Goal: Information Seeking & Learning: Learn about a topic

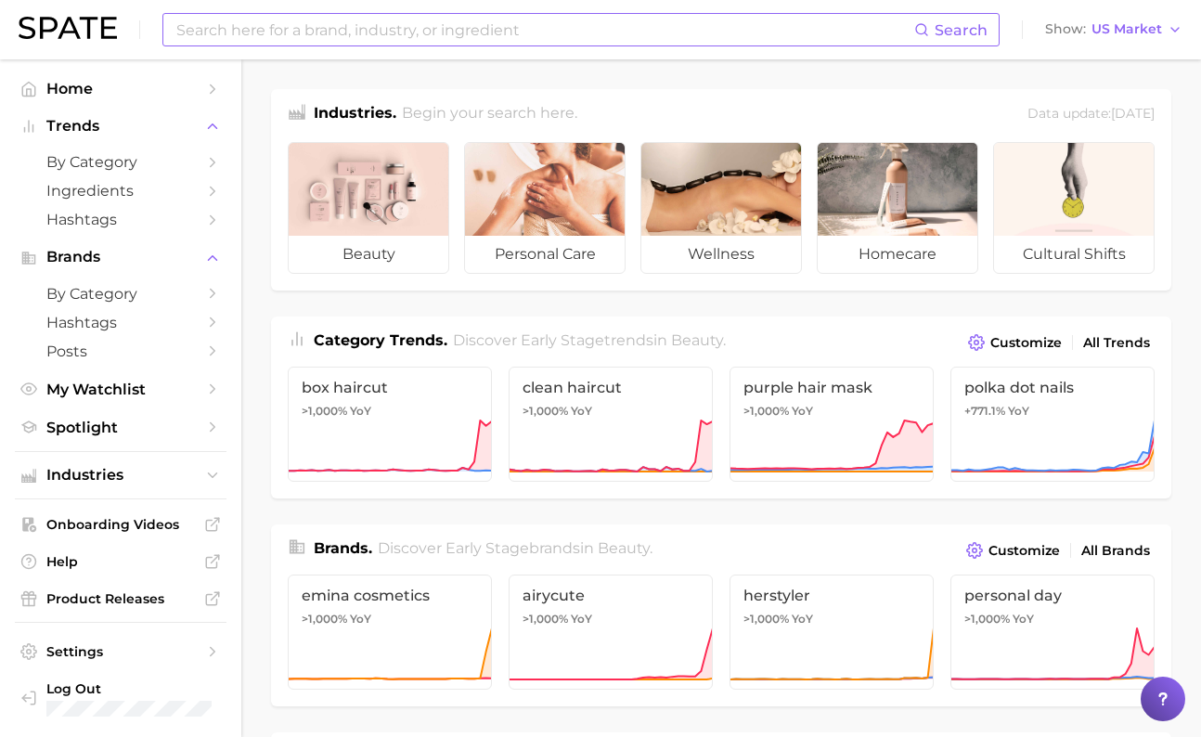
click at [471, 30] on input at bounding box center [544, 30] width 740 height 32
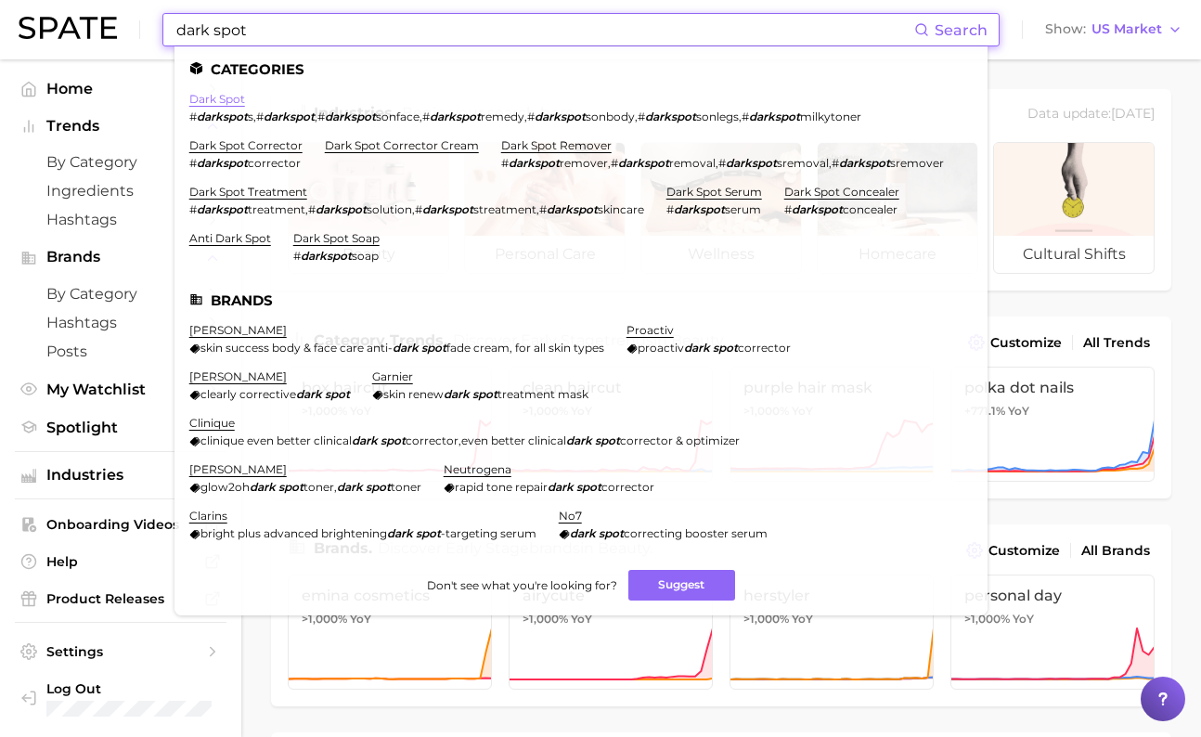
type input "dark spot"
click at [217, 103] on link "dark spot" at bounding box center [217, 99] width 56 height 14
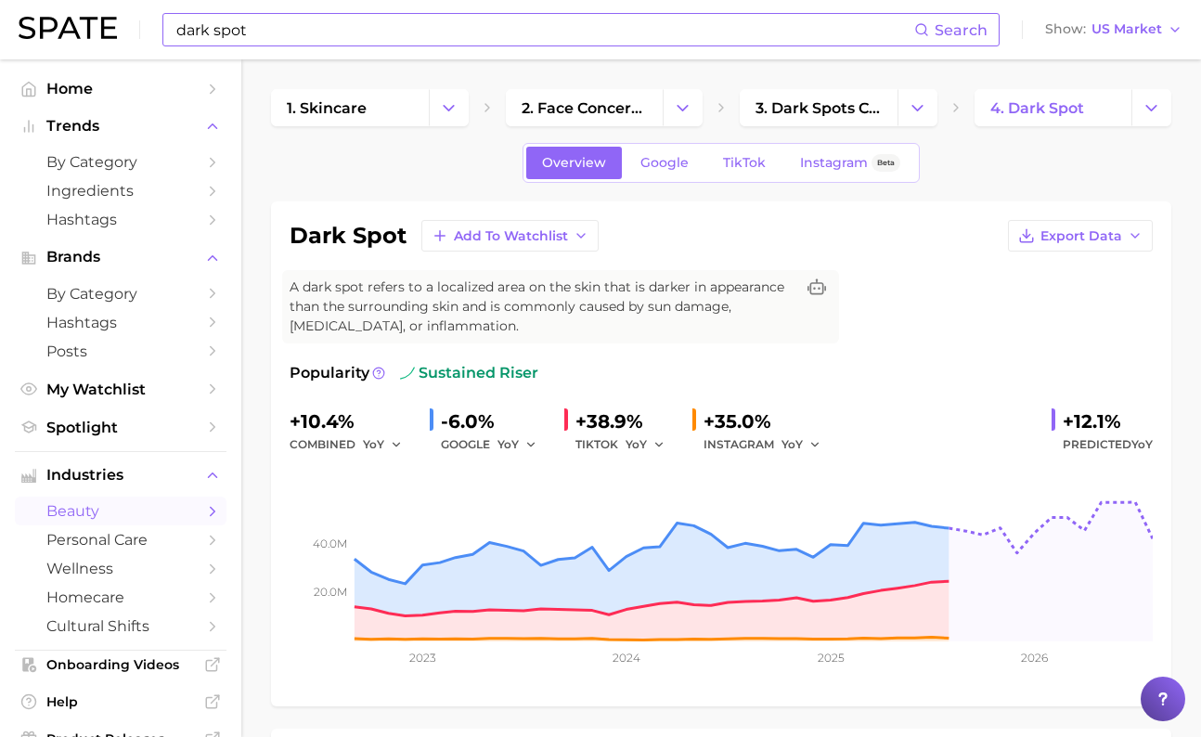
click at [290, 35] on input "dark spot" at bounding box center [544, 30] width 740 height 32
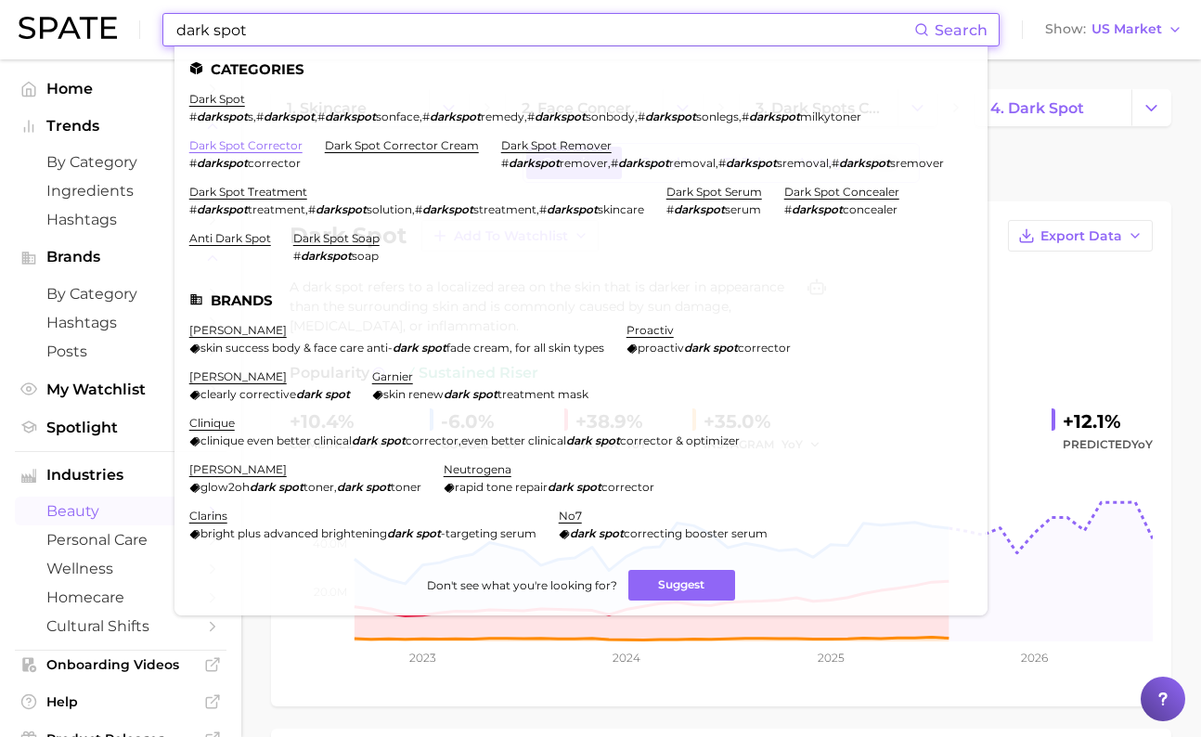
click at [265, 148] on link "dark spot corrector" at bounding box center [245, 145] width 113 height 14
click at [431, 148] on link "dark spot corrector cream" at bounding box center [402, 145] width 154 height 14
click at [568, 154] on li "dark spot remover # darkspot remover , # darkspot removal , # darkspot sremoval…" at bounding box center [722, 154] width 443 height 32
click at [570, 150] on link "dark spot remover" at bounding box center [556, 145] width 110 height 14
click at [301, 45] on div "dark spot Search Categories dark spot # darkspot s , # darkspot , # darkspot so…" at bounding box center [580, 29] width 837 height 33
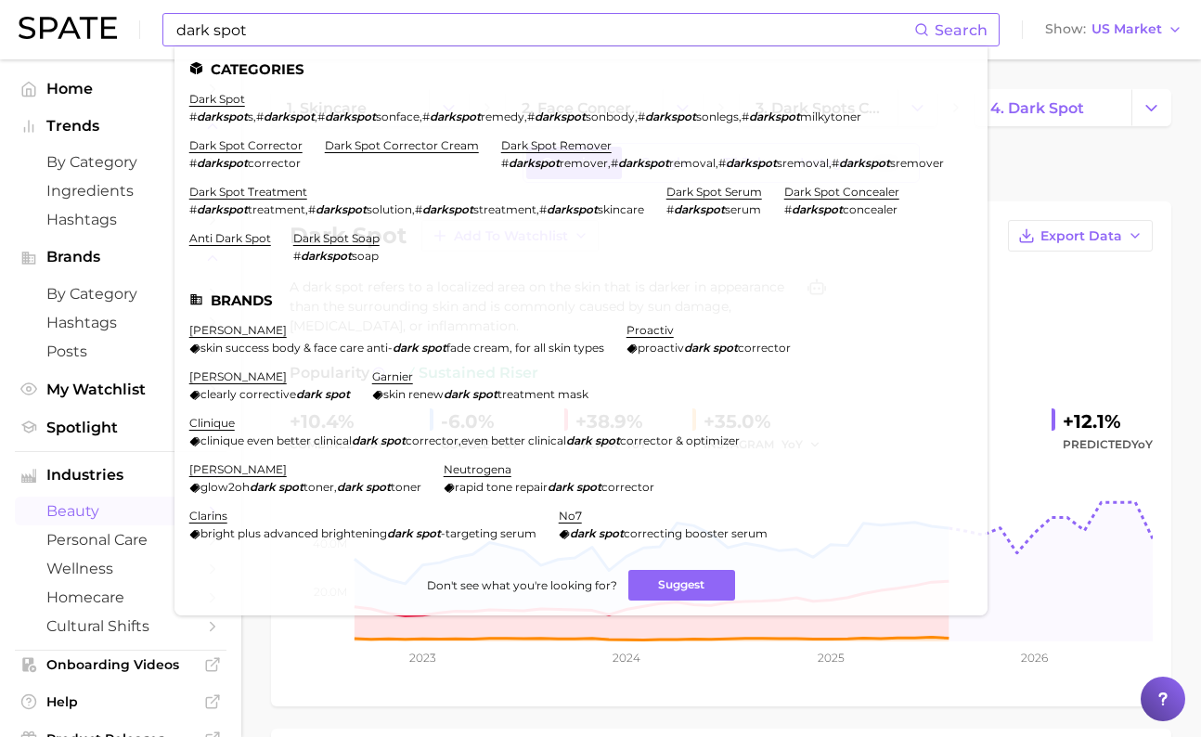
click at [301, 45] on div "dark spot Search Categories dark spot # darkspot s , # darkspot , # darkspot so…" at bounding box center [580, 29] width 837 height 33
click at [310, 25] on input "dark spot" at bounding box center [544, 30] width 740 height 32
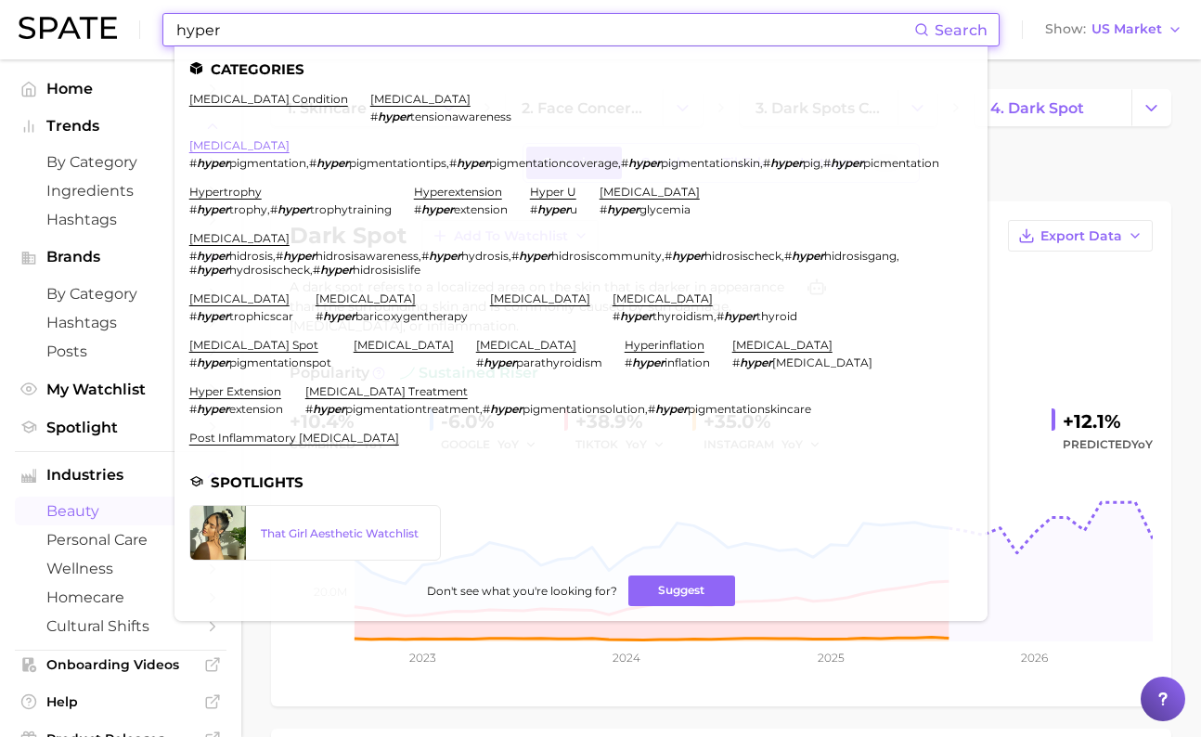
type input "hyper"
click at [260, 143] on link "[MEDICAL_DATA]" at bounding box center [239, 145] width 100 height 14
click at [270, 102] on link "hyperpigmentation condition" at bounding box center [268, 99] width 159 height 14
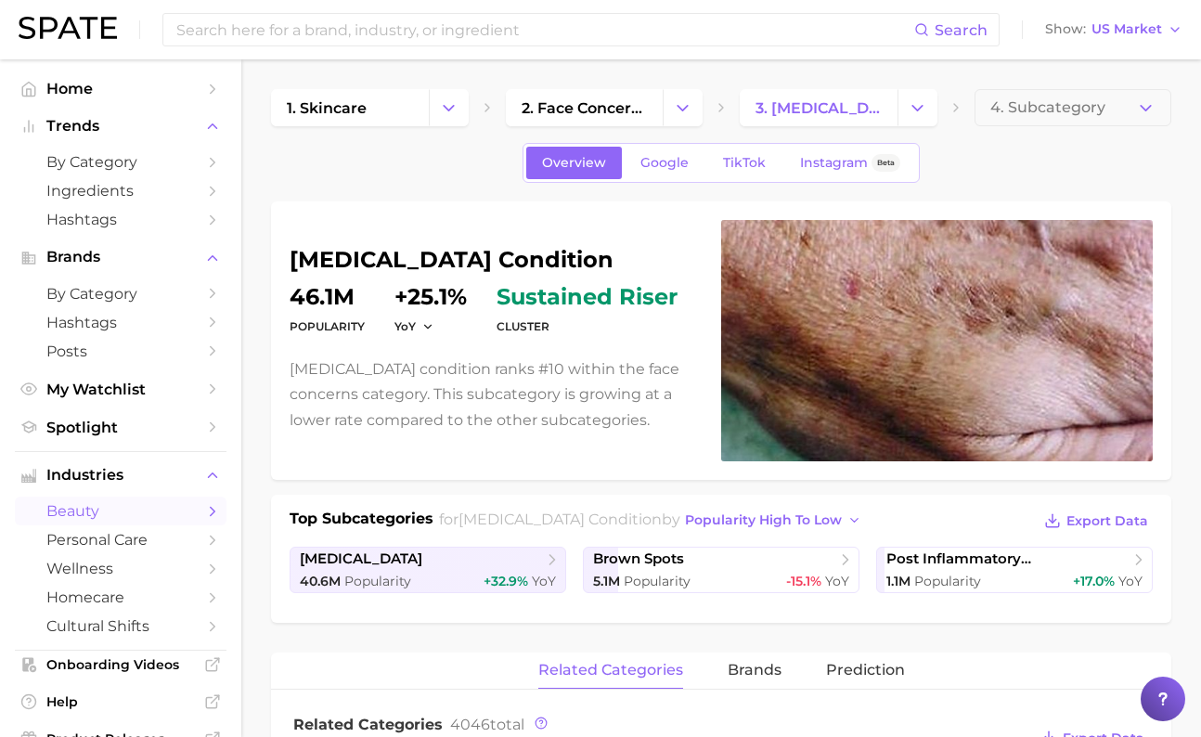
click at [339, 148] on div "Overview Google TikTok Instagram Beta" at bounding box center [721, 163] width 900 height 40
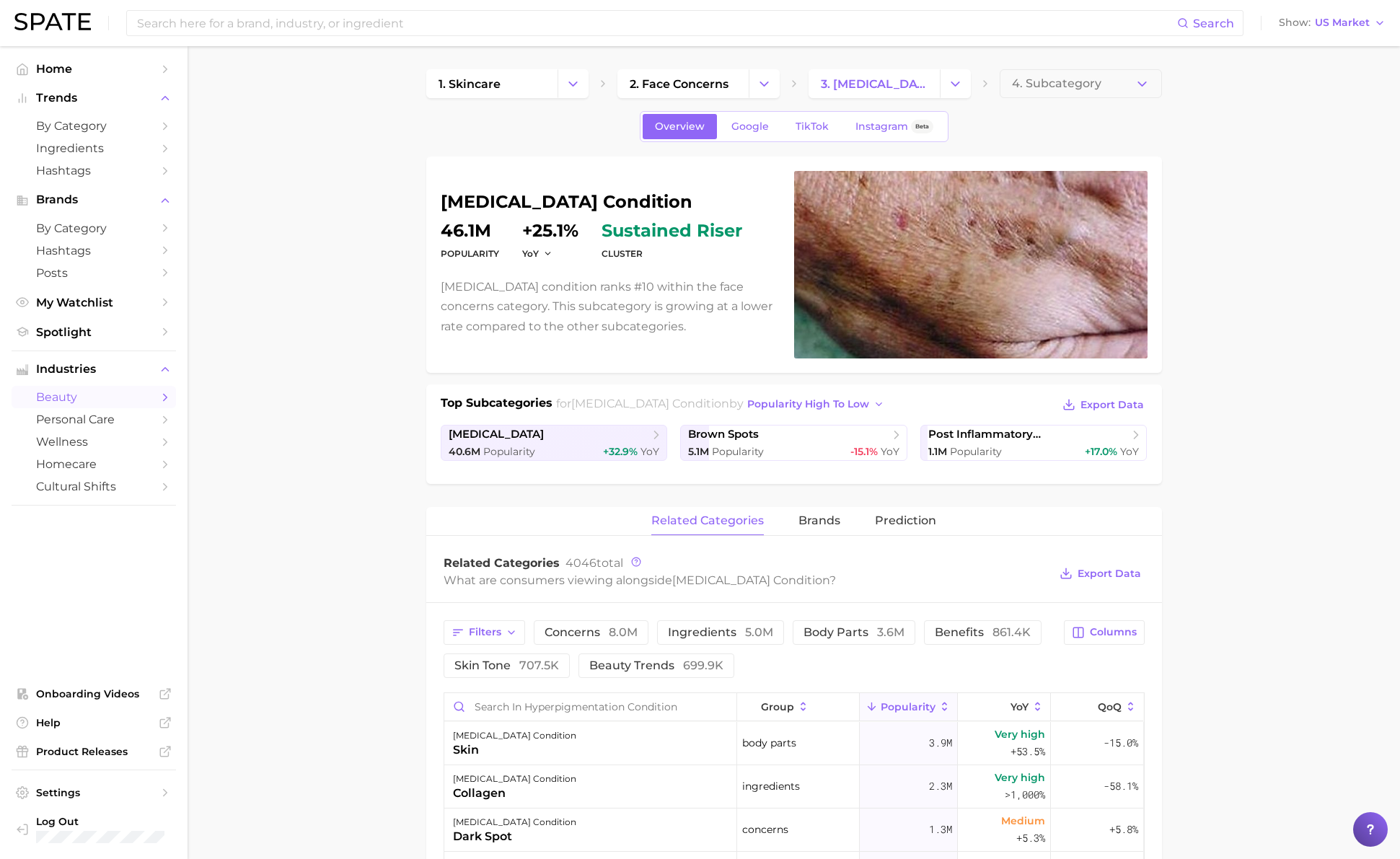
click at [321, 354] on main "1. skincare 2. face concerns 3. [MEDICAL_DATA] condition 4. Subcategory Overvie…" at bounding box center [794, 843] width 1213 height 1595
click at [315, 188] on main "1. skincare 2. face concerns 3. [MEDICAL_DATA] condition 4. Subcategory Overvie…" at bounding box center [794, 843] width 1213 height 1595
